Goal: Task Accomplishment & Management: Use online tool/utility

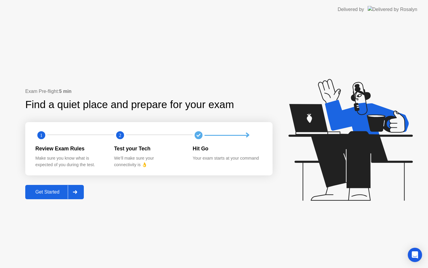
click at [56, 189] on div "Get Started" at bounding box center [47, 191] width 41 height 5
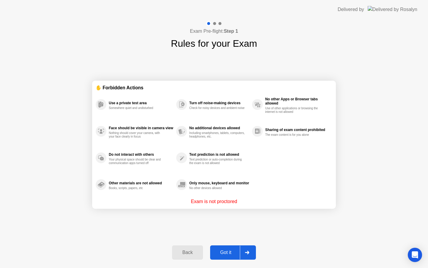
click at [226, 250] on div "Got it" at bounding box center [226, 252] width 28 height 5
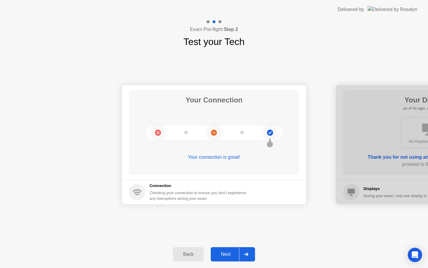
click at [226, 250] on button "Next" at bounding box center [233, 254] width 44 height 14
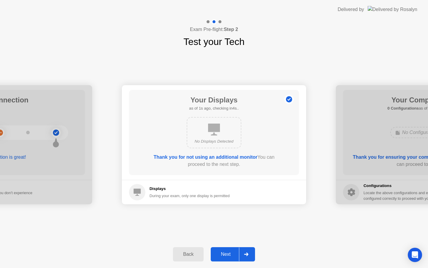
click at [226, 250] on button "Next" at bounding box center [233, 254] width 44 height 14
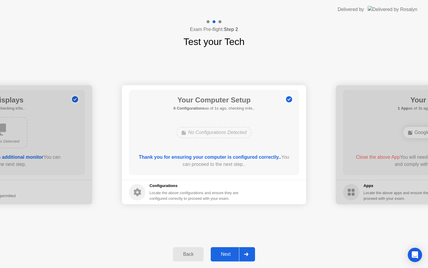
click at [226, 250] on button "Next" at bounding box center [233, 254] width 44 height 14
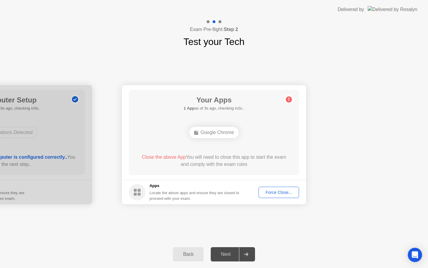
click at [279, 195] on button "Force Close..." at bounding box center [279, 192] width 40 height 11
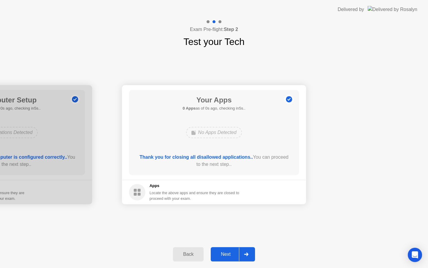
click at [234, 252] on div "Next" at bounding box center [226, 253] width 26 height 5
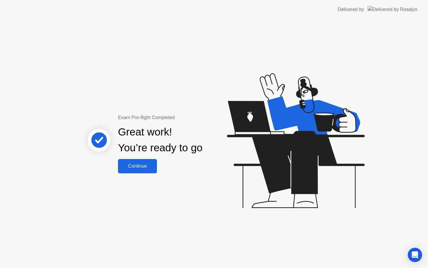
click at [134, 165] on div "Continue" at bounding box center [137, 165] width 35 height 5
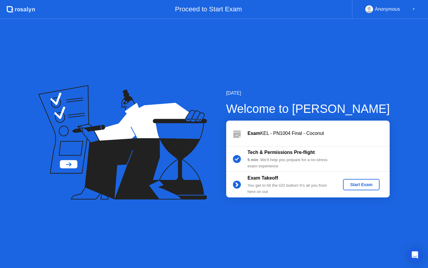
click at [358, 184] on div "Start Exam" at bounding box center [362, 184] width 32 height 5
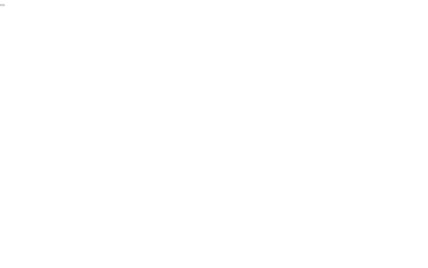
click div "End Proctoring Session"
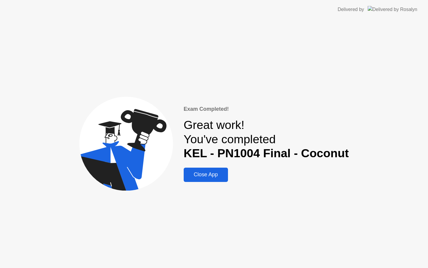
click at [200, 173] on div "Close App" at bounding box center [206, 174] width 41 height 6
